Goal: Task Accomplishment & Management: Manage account settings

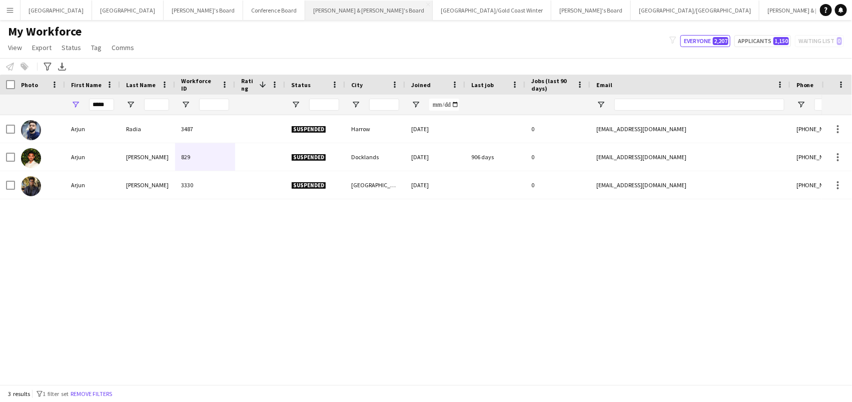
click at [305, 12] on button "[PERSON_NAME] & [PERSON_NAME]'s Board Close" at bounding box center [369, 11] width 128 height 20
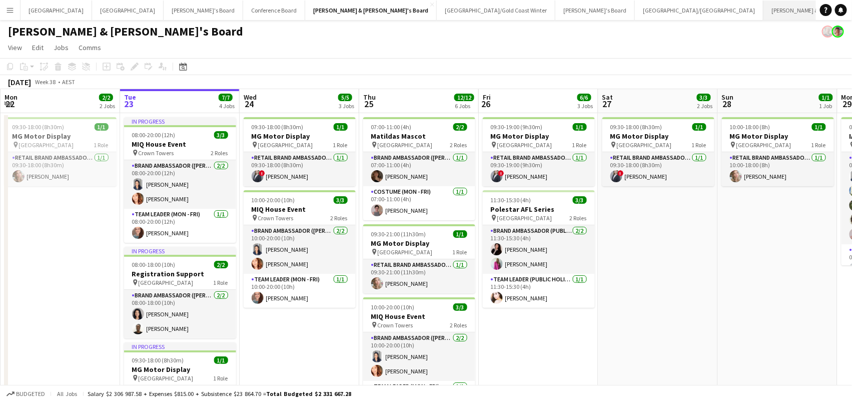
click at [764, 8] on button "[PERSON_NAME] & [PERSON_NAME]'s Board Close" at bounding box center [828, 11] width 128 height 20
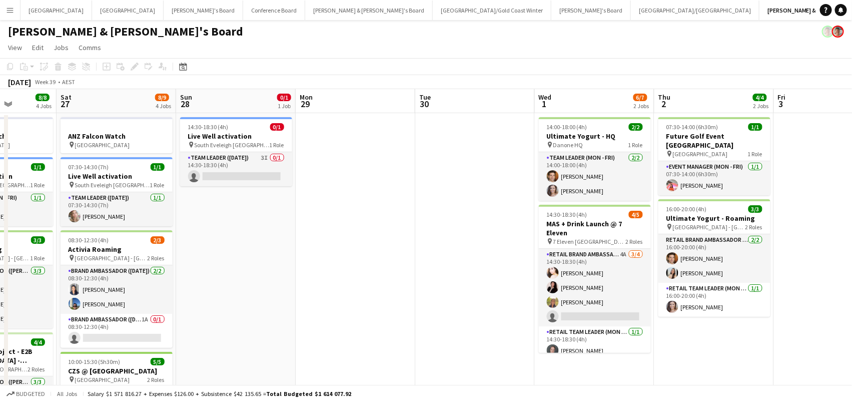
scroll to position [0, 303]
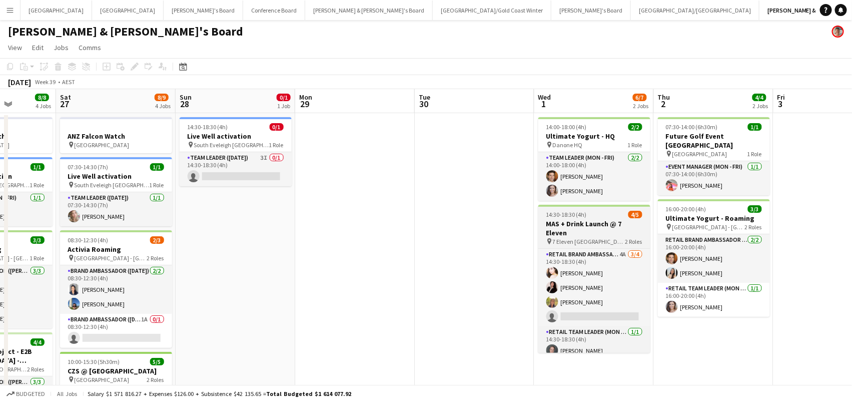
click at [619, 221] on h3 "MAS + Drink Launch @ 7 Eleven" at bounding box center [595, 228] width 112 height 18
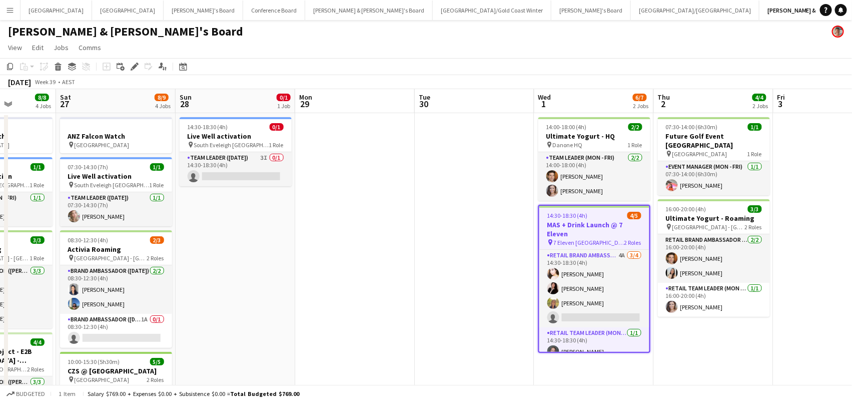
drag, startPoint x: 134, startPoint y: 65, endPoint x: 475, endPoint y: 52, distance: 341.1
click at [144, 65] on div "Add job Add linked Job Edit Edit linked Job Applicants" at bounding box center [130, 67] width 77 height 12
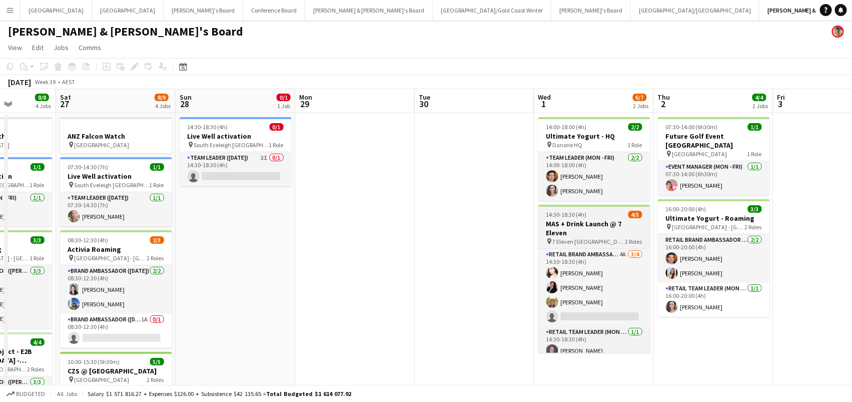
click at [569, 213] on span "14:30-18:30 (4h)" at bounding box center [567, 215] width 41 height 8
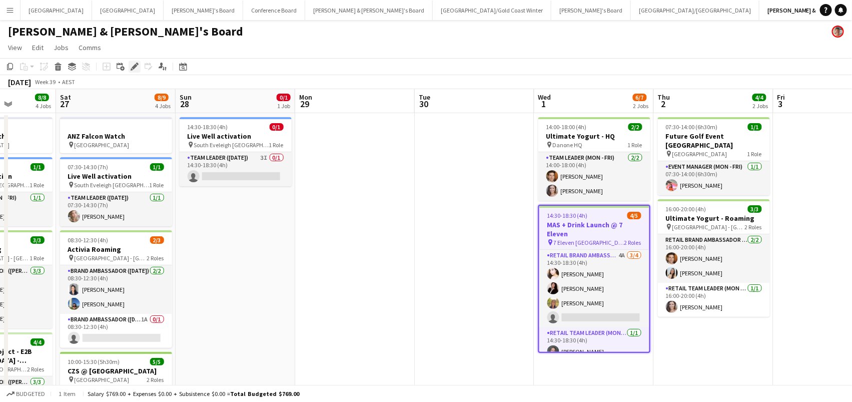
click at [136, 64] on icon "Edit" at bounding box center [135, 67] width 8 height 8
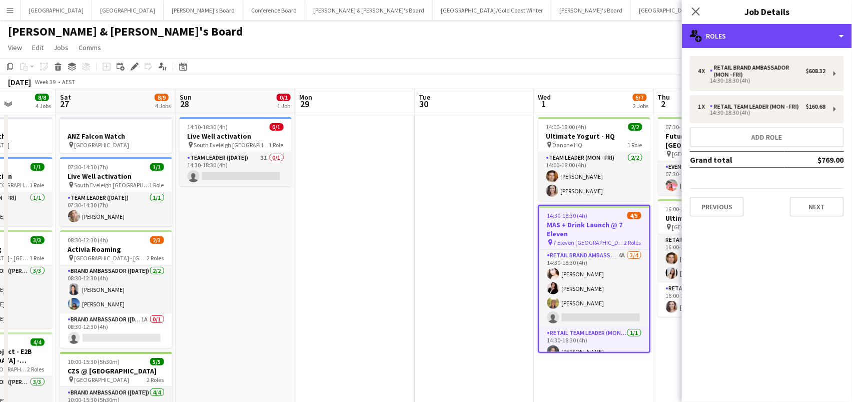
drag, startPoint x: 813, startPoint y: 35, endPoint x: 796, endPoint y: 131, distance: 97.6
click at [814, 36] on div "multiple-users-add Roles" at bounding box center [767, 36] width 170 height 24
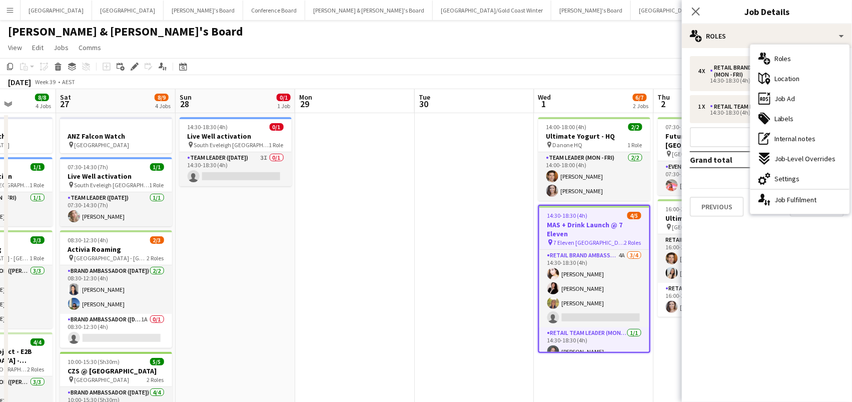
drag, startPoint x: 796, startPoint y: 181, endPoint x: 802, endPoint y: 172, distance: 11.0
click at [796, 181] on span "Settings" at bounding box center [788, 178] width 26 height 9
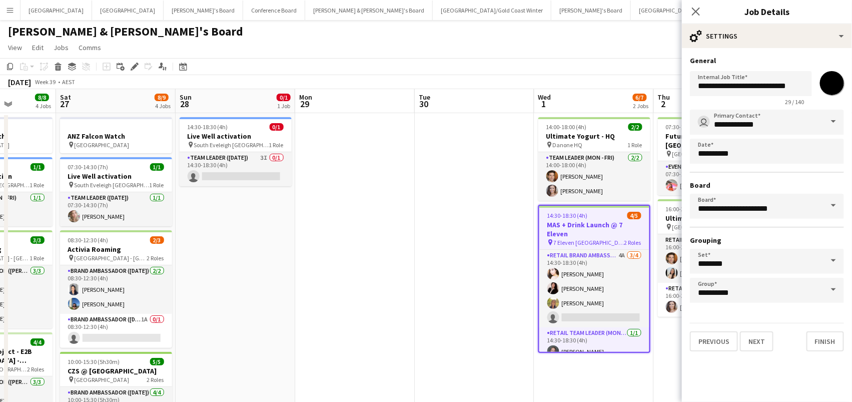
click at [840, 80] on input "*******" at bounding box center [832, 83] width 36 height 36
type input "*******"
drag, startPoint x: 428, startPoint y: 246, endPoint x: 435, endPoint y: 244, distance: 7.8
click at [430, 246] on app-date-cell at bounding box center [475, 317] width 120 height 408
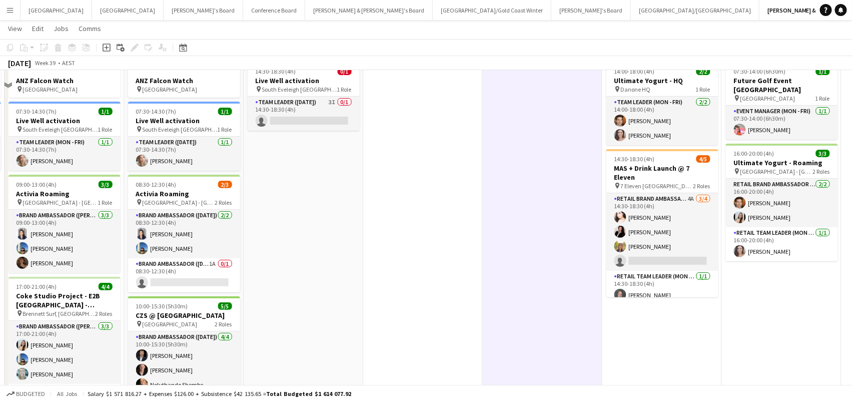
scroll to position [125, 0]
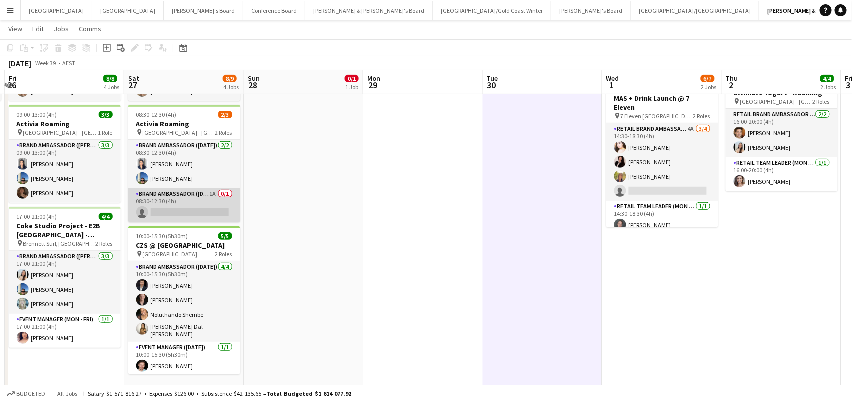
click at [198, 206] on app-card-role "Brand Ambassador ([DATE]) 1A 0/1 08:30-12:30 (4h) single-neutral-actions" at bounding box center [184, 205] width 112 height 34
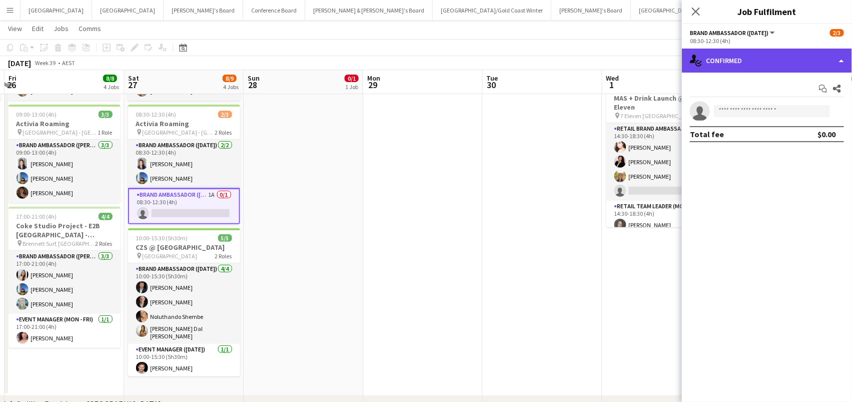
click at [707, 59] on div "single-neutral-actions-check-2 Confirmed" at bounding box center [767, 61] width 170 height 24
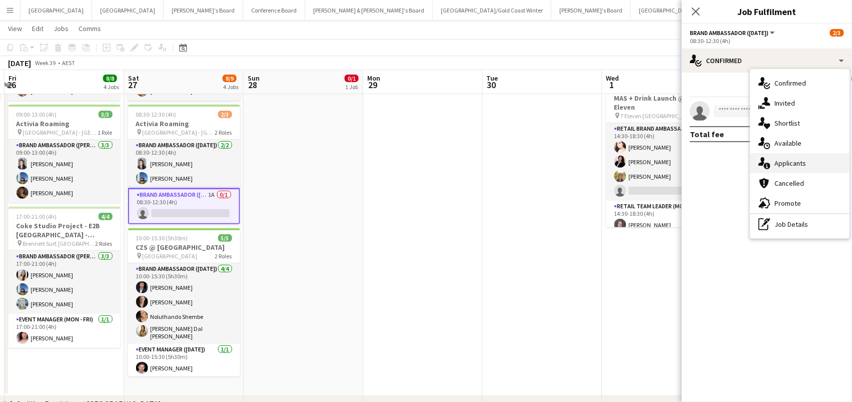
click at [778, 166] on span "Applicants" at bounding box center [791, 163] width 32 height 9
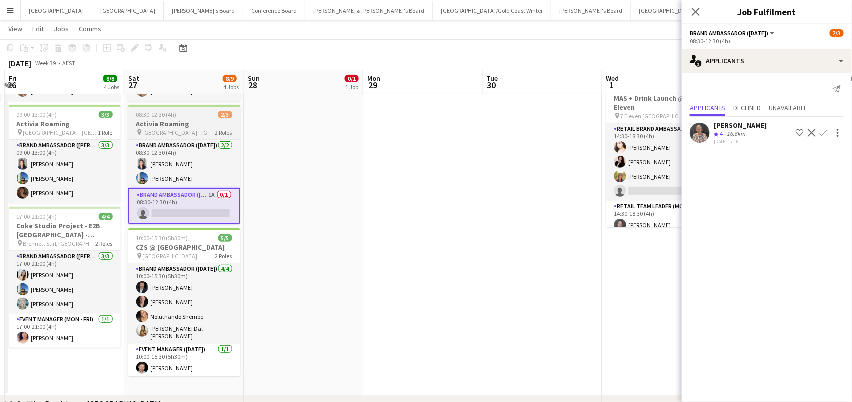
click at [157, 113] on span "08:30-12:30 (4h)" at bounding box center [156, 115] width 41 height 8
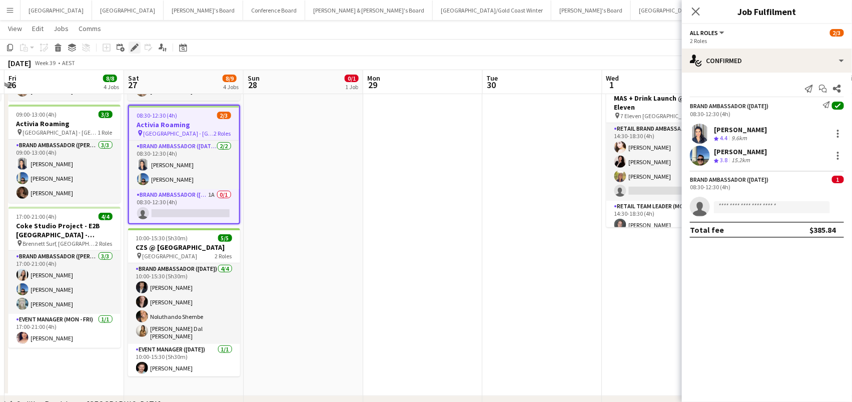
click at [131, 45] on icon "Edit" at bounding box center [135, 48] width 8 height 8
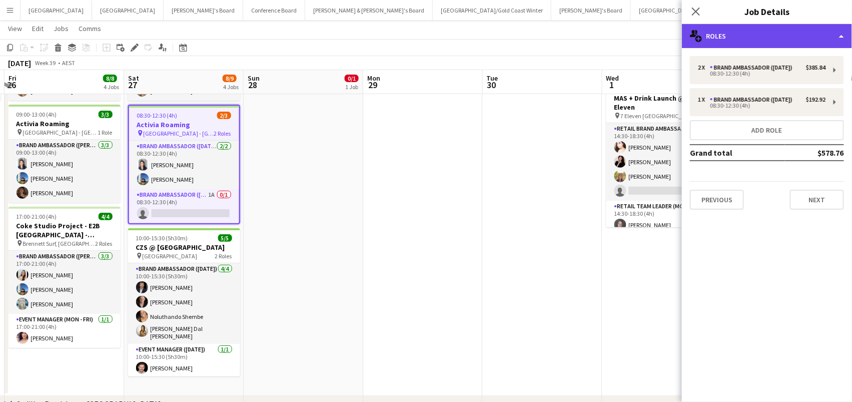
click at [747, 38] on div "multiple-users-add Roles" at bounding box center [767, 36] width 170 height 24
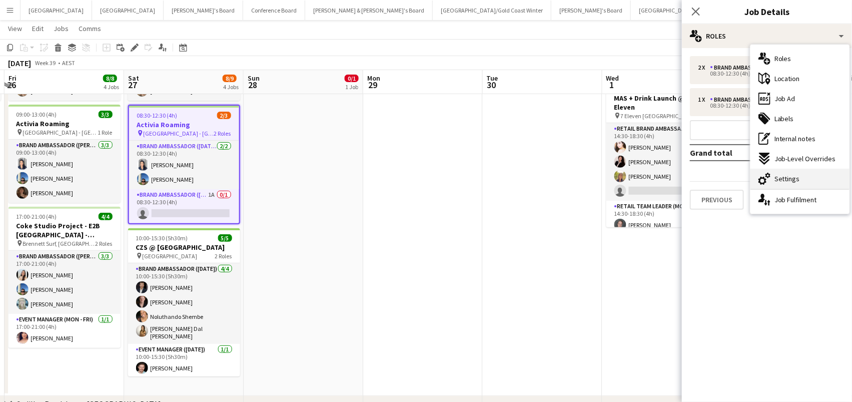
click at [783, 185] on div "cog-double-3 Settings" at bounding box center [800, 179] width 99 height 20
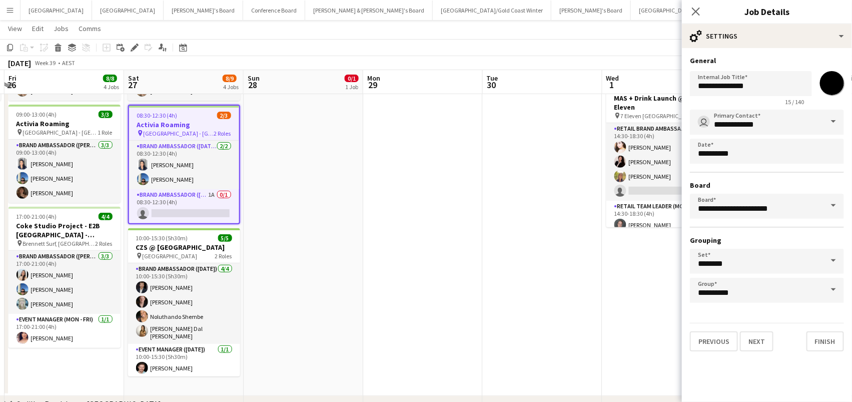
click at [835, 81] on input "*******" at bounding box center [832, 83] width 36 height 36
type input "*******"
click at [421, 197] on app-date-cell at bounding box center [423, 191] width 120 height 408
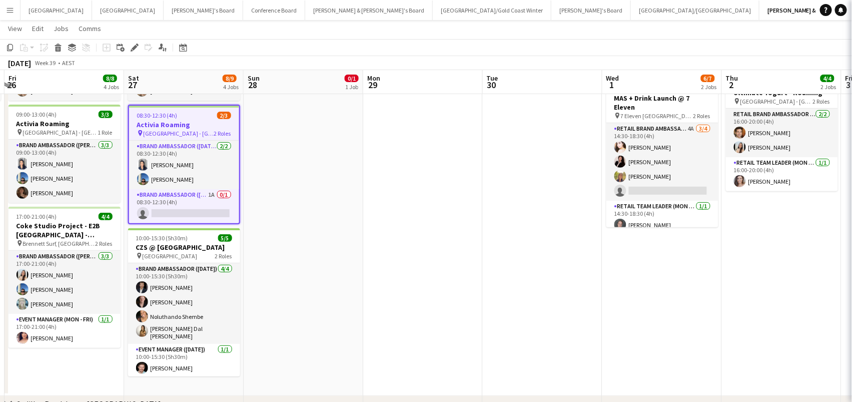
scroll to position [0, 354]
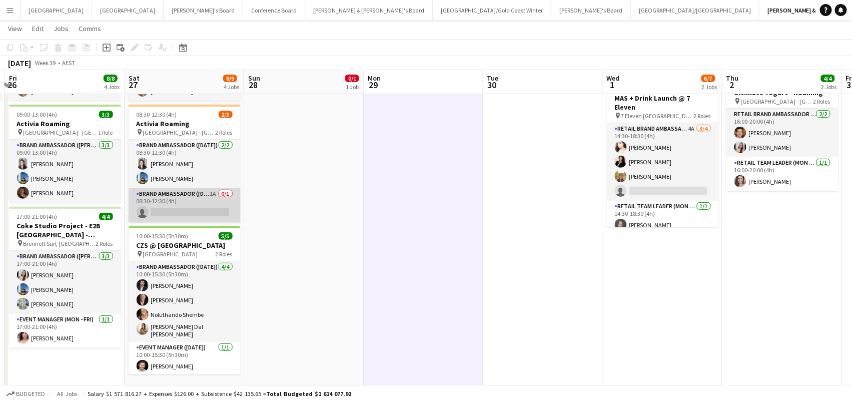
click at [180, 204] on app-card-role "Brand Ambassador ([DATE]) 1A 0/1 08:30-12:30 (4h) single-neutral-actions" at bounding box center [185, 205] width 112 height 34
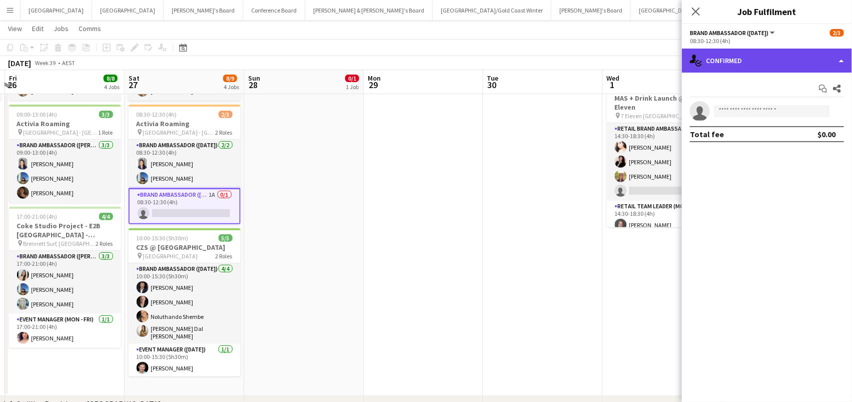
click at [720, 52] on div "single-neutral-actions-check-2 Confirmed" at bounding box center [767, 61] width 170 height 24
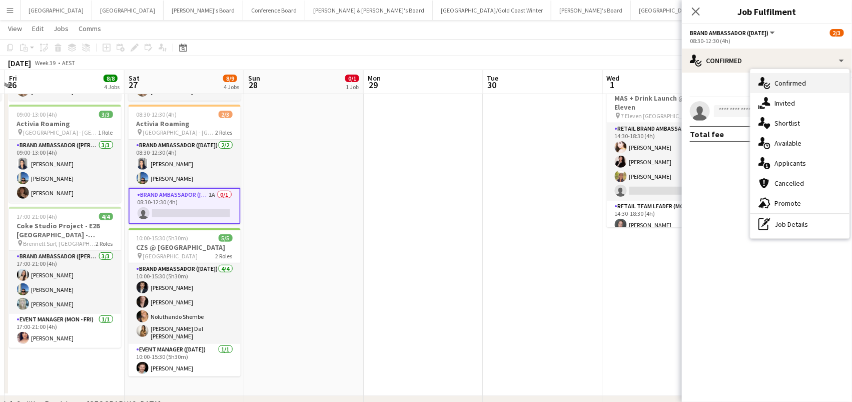
click at [788, 91] on div "single-neutral-actions-check-2 Confirmed" at bounding box center [800, 83] width 99 height 20
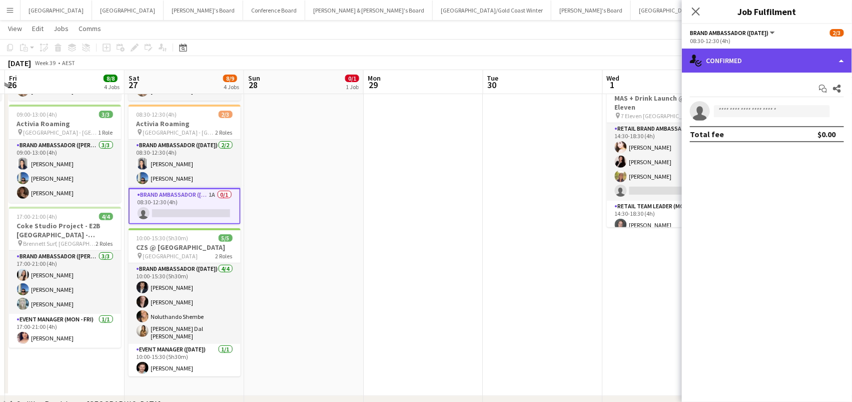
click at [768, 49] on div "single-neutral-actions-check-2 Confirmed" at bounding box center [767, 61] width 170 height 24
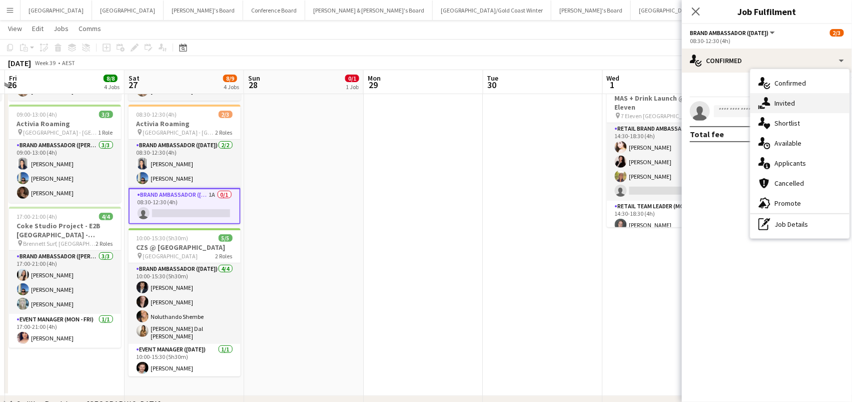
click at [784, 106] on span "Invited" at bounding box center [785, 103] width 21 height 9
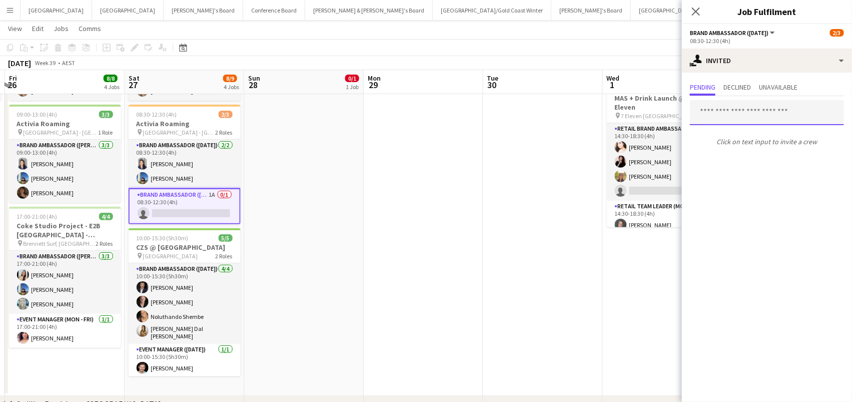
click at [713, 109] on input "text" at bounding box center [767, 112] width 154 height 25
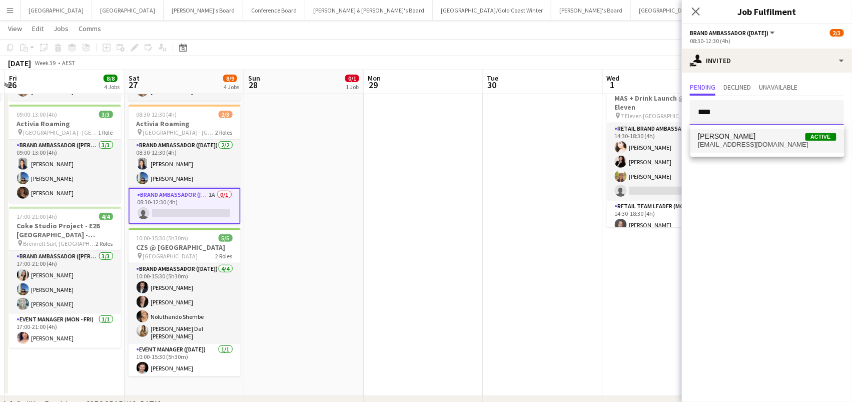
type input "****"
click at [720, 137] on span "[PERSON_NAME]" at bounding box center [728, 136] width 58 height 9
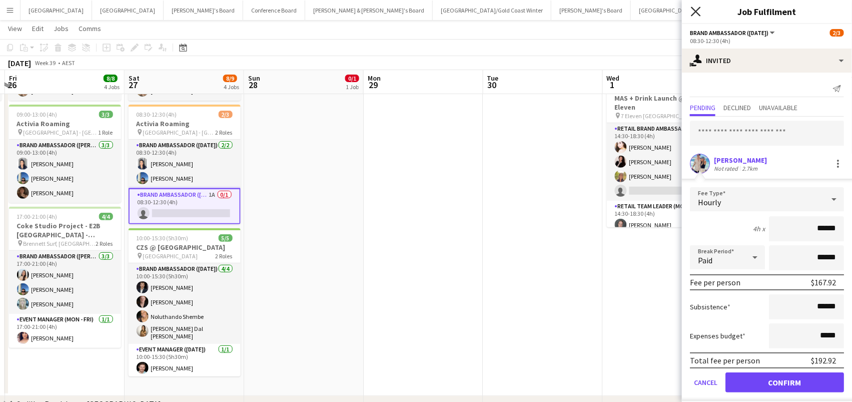
click at [695, 12] on icon at bounding box center [696, 12] width 10 height 10
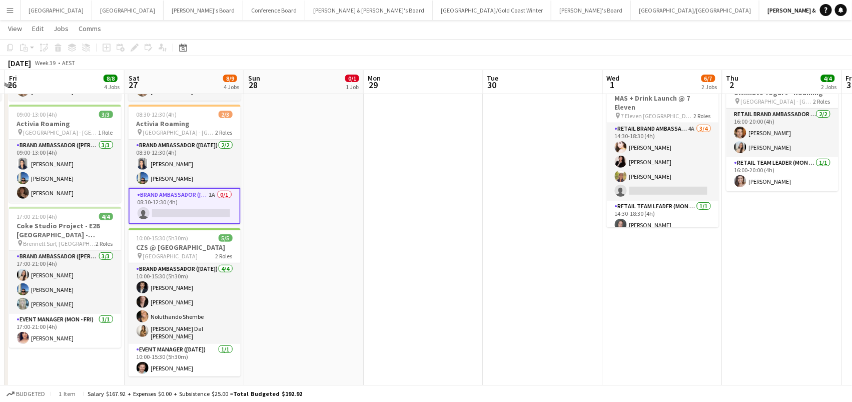
click at [377, 255] on app-date-cell at bounding box center [424, 191] width 120 height 408
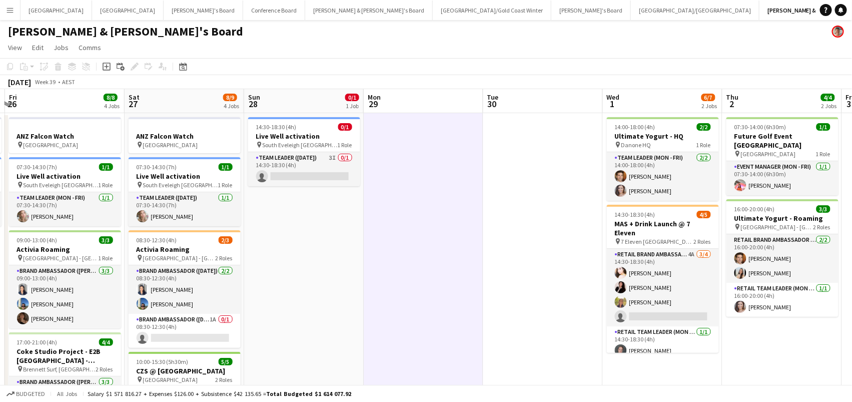
scroll to position [0, 445]
